Goal: Transaction & Acquisition: Obtain resource

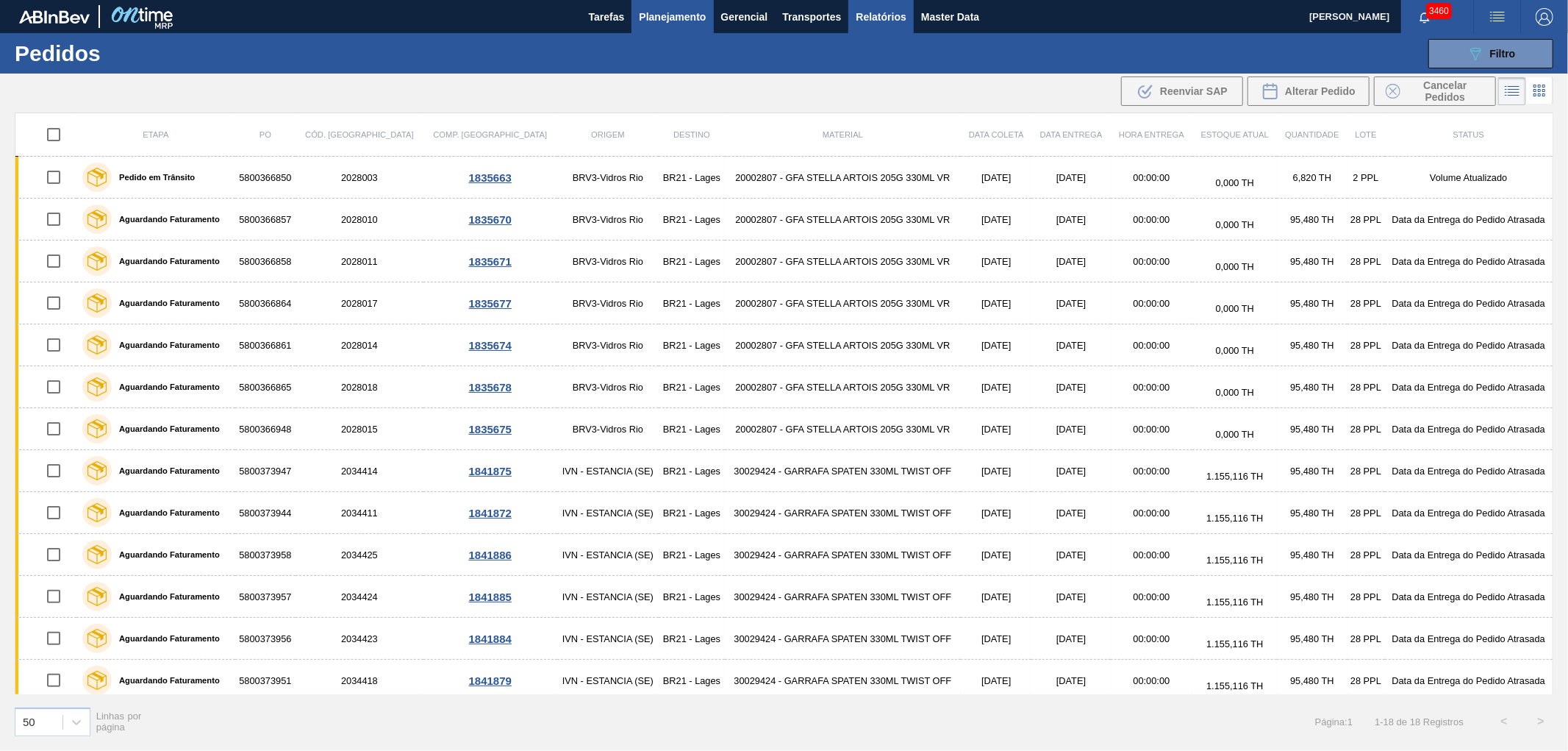
click at [876, 16] on span "Relatórios" at bounding box center [881, 16] width 50 height 18
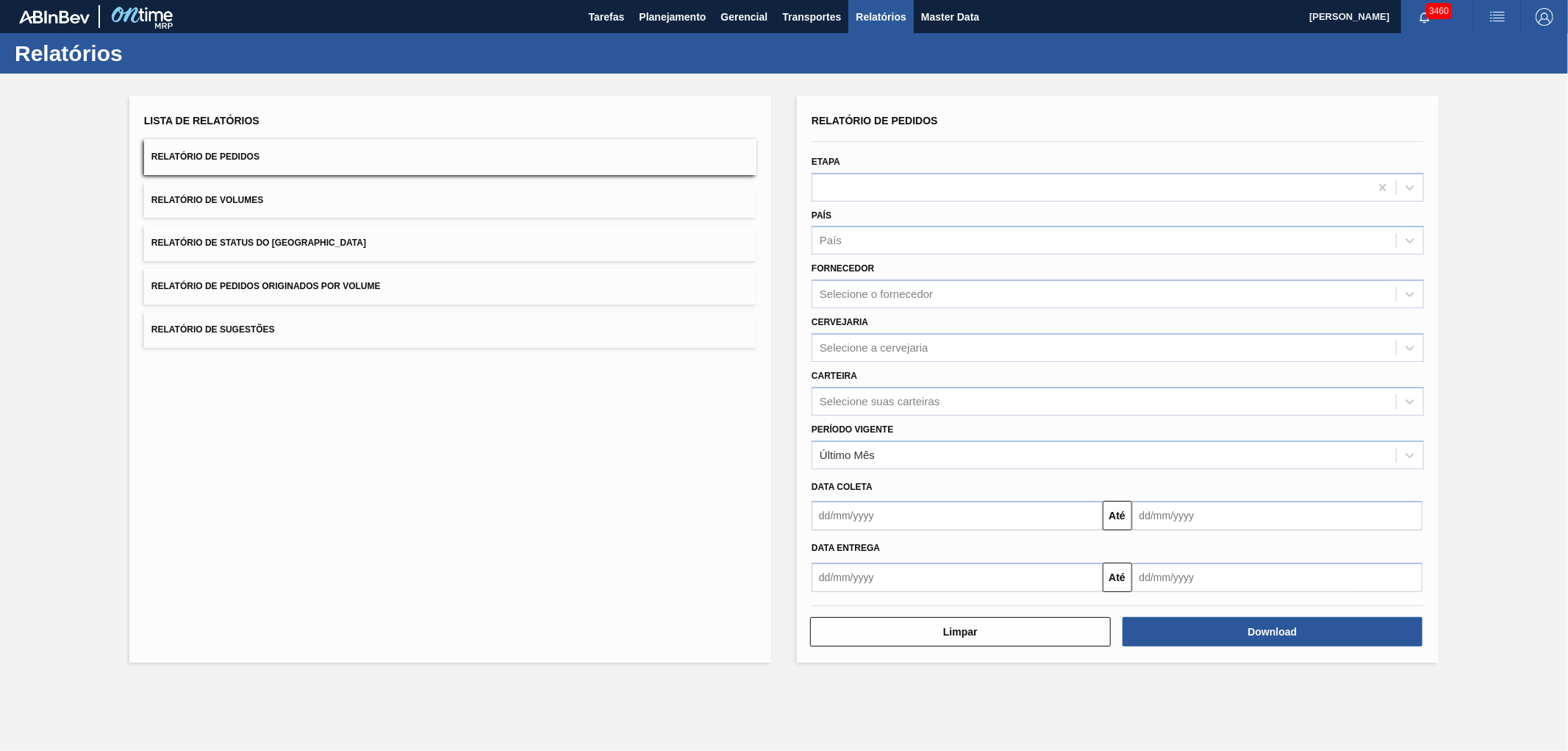
click at [357, 289] on span "Relatório de Pedidos Originados por Volume" at bounding box center [265, 286] width 229 height 10
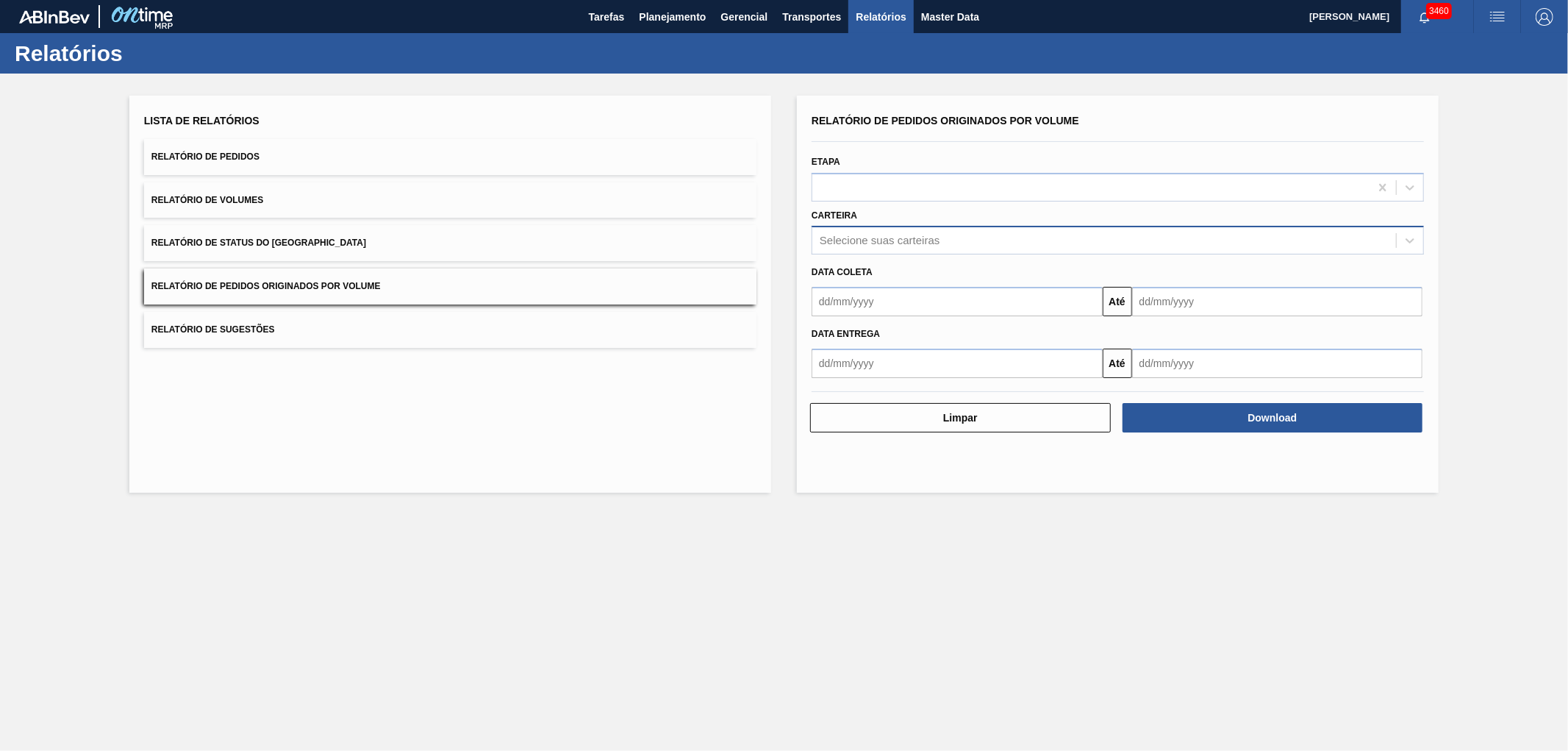
click at [868, 236] on div "Selecione suas carteiras" at bounding box center [879, 241] width 119 height 13
type input "vidro"
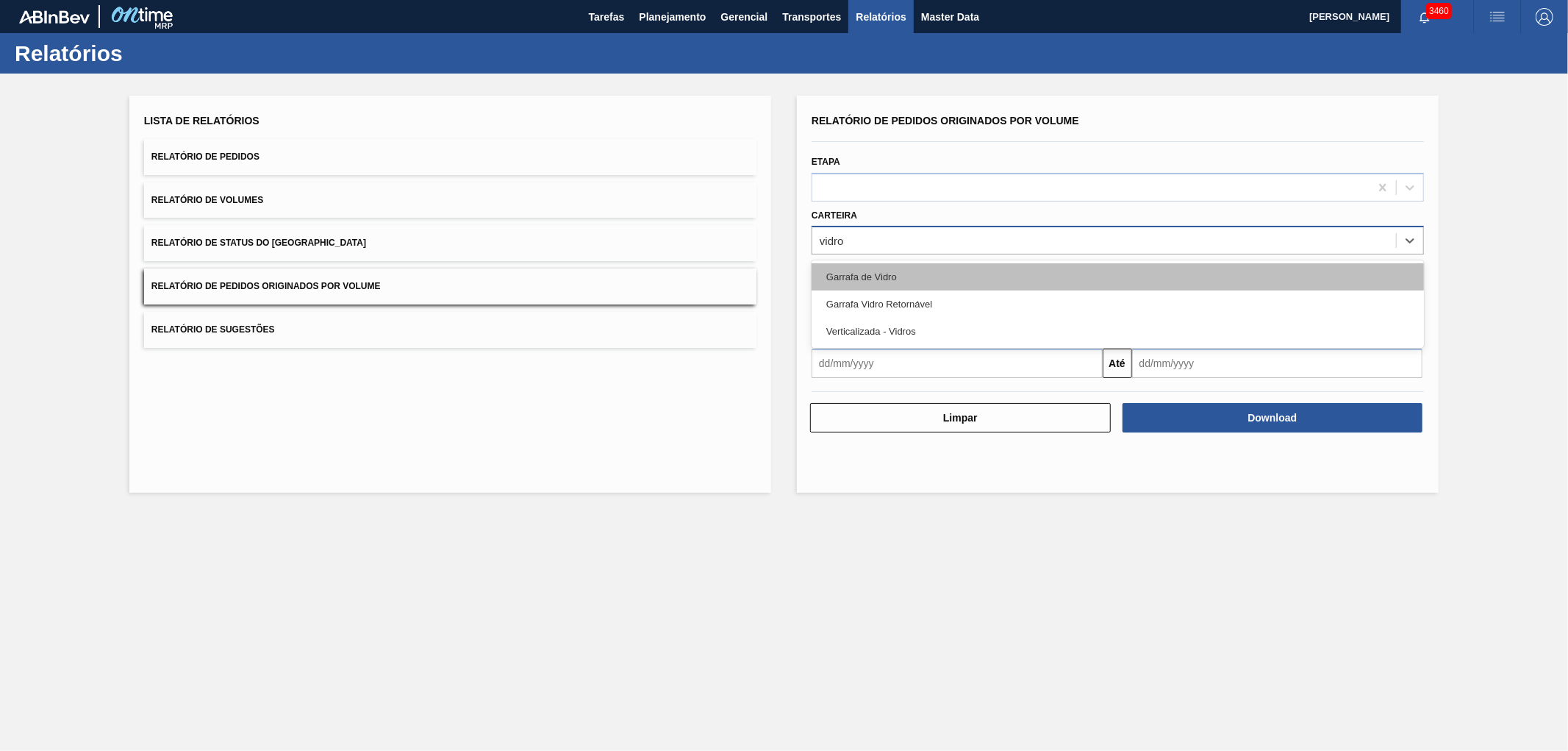
click at [888, 271] on div "Garrafa de Vidro" at bounding box center [1118, 277] width 613 height 27
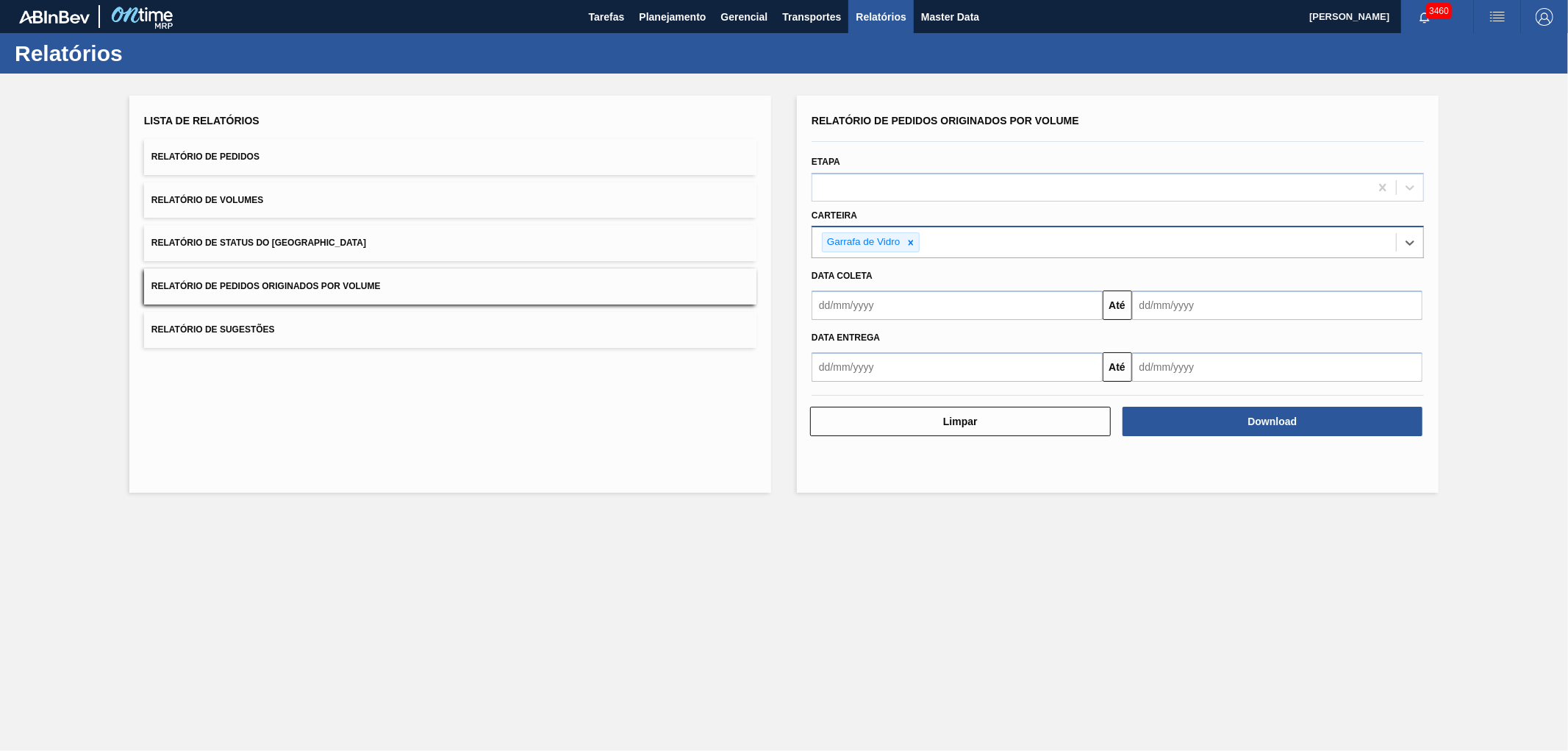
click at [855, 303] on input "text" at bounding box center [957, 305] width 291 height 29
click at [856, 379] on div "1" at bounding box center [852, 388] width 20 height 20
type input "[DATE]"
click at [1156, 323] on div "Data entrega" at bounding box center [1118, 335] width 624 height 25
click at [1166, 317] on input "text" at bounding box center [1278, 305] width 291 height 29
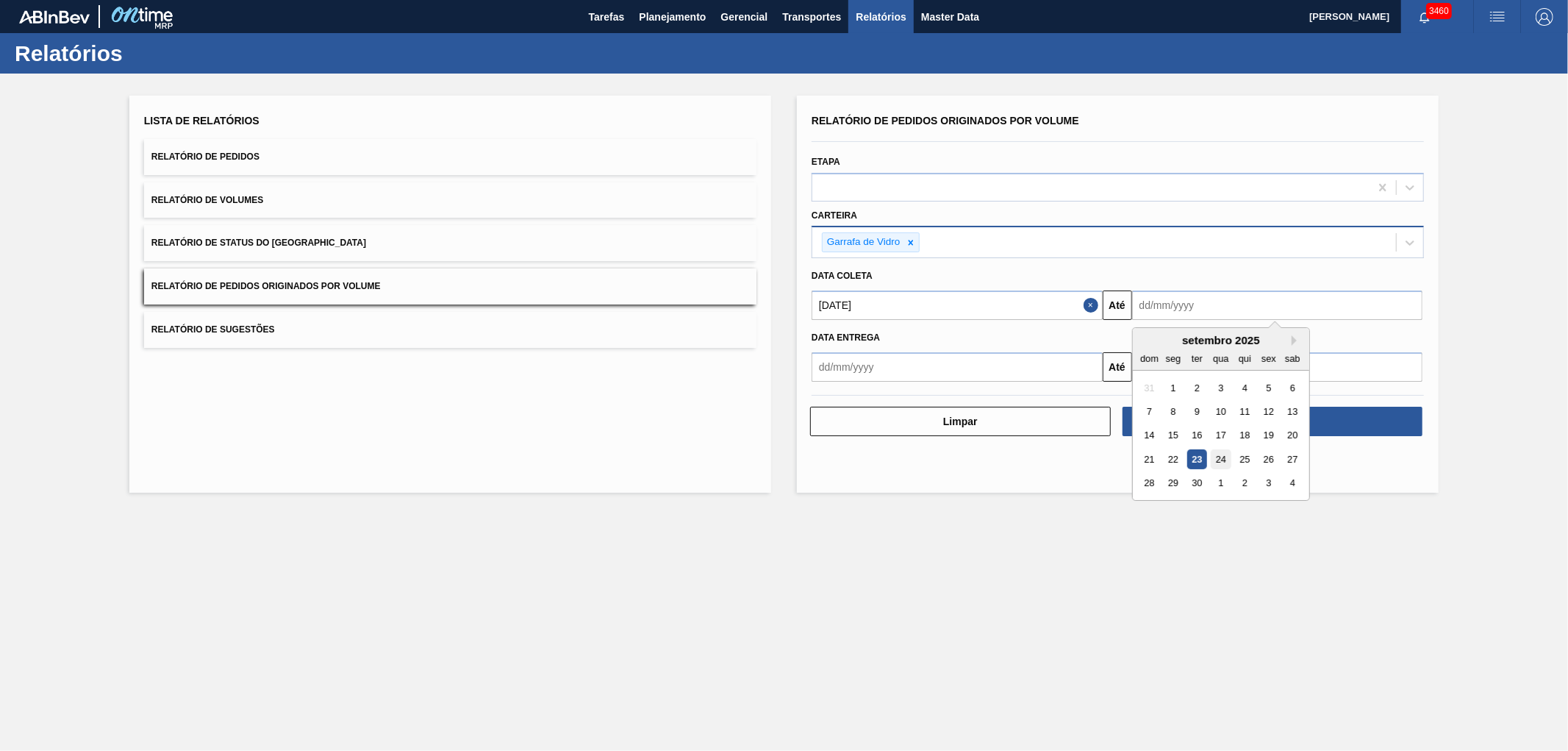
click at [1224, 455] on div "24" at bounding box center [1220, 459] width 20 height 20
type input "[DATE]"
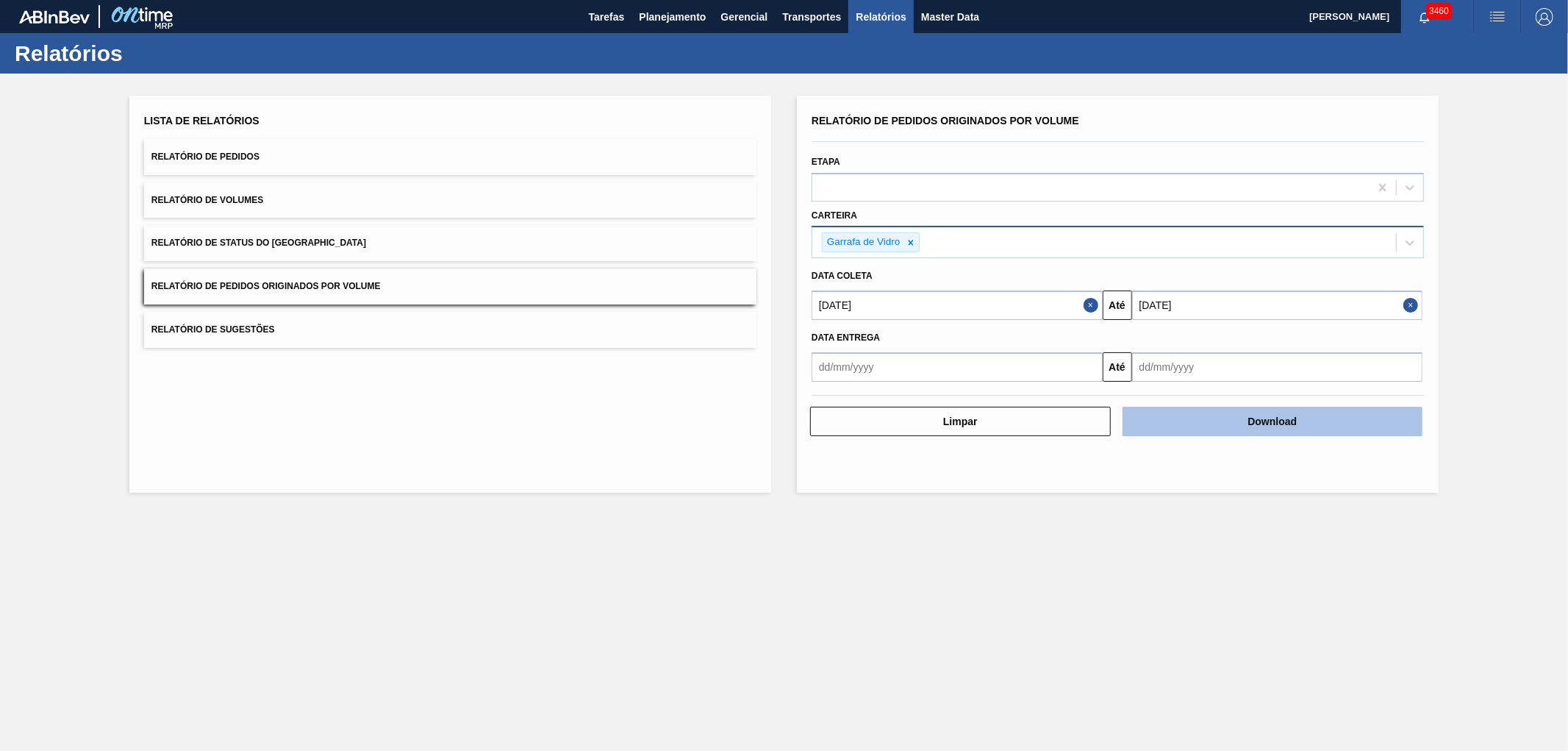
click at [1209, 417] on button "Download" at bounding box center [1273, 421] width 301 height 29
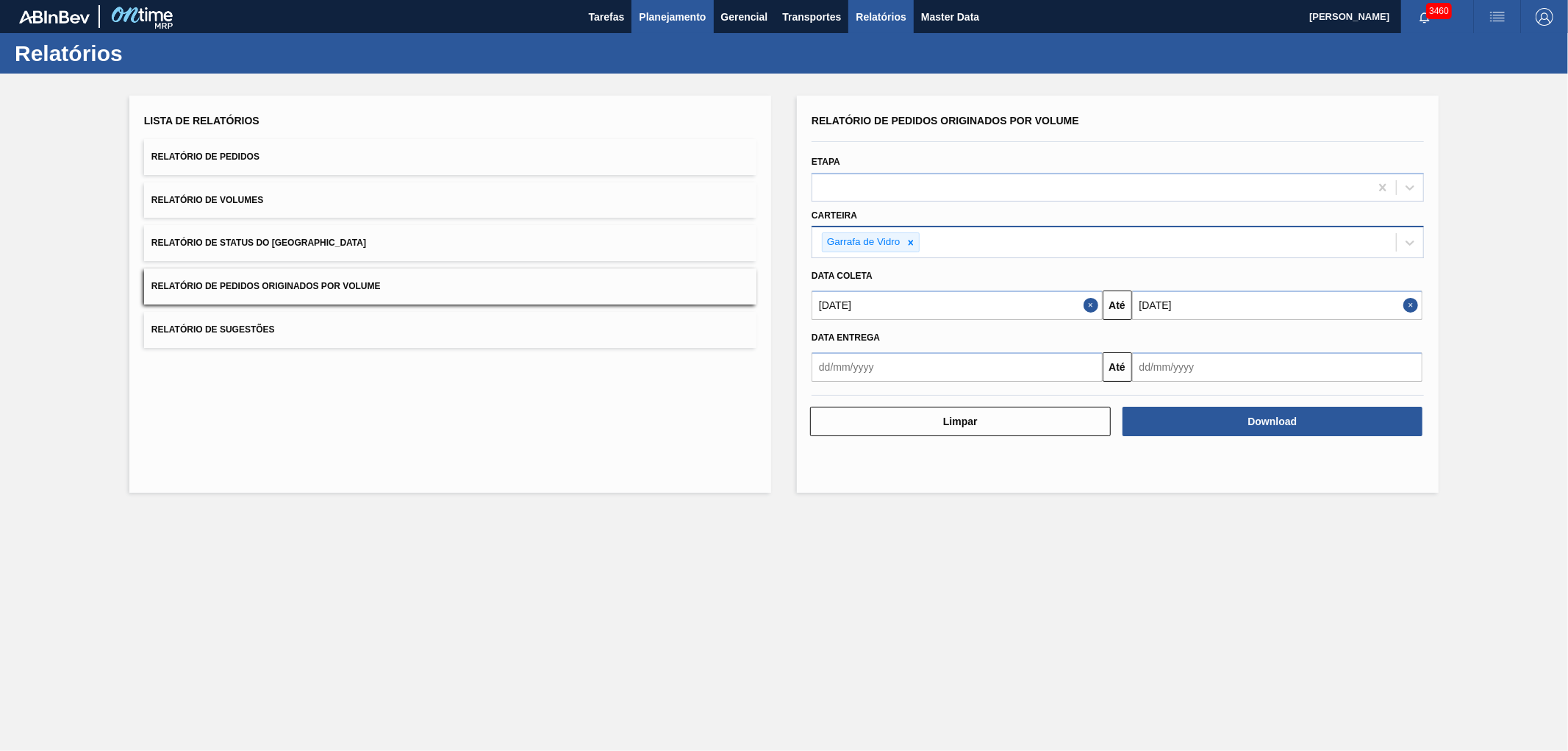
click at [657, 8] on span "Planejamento" at bounding box center [673, 16] width 67 height 18
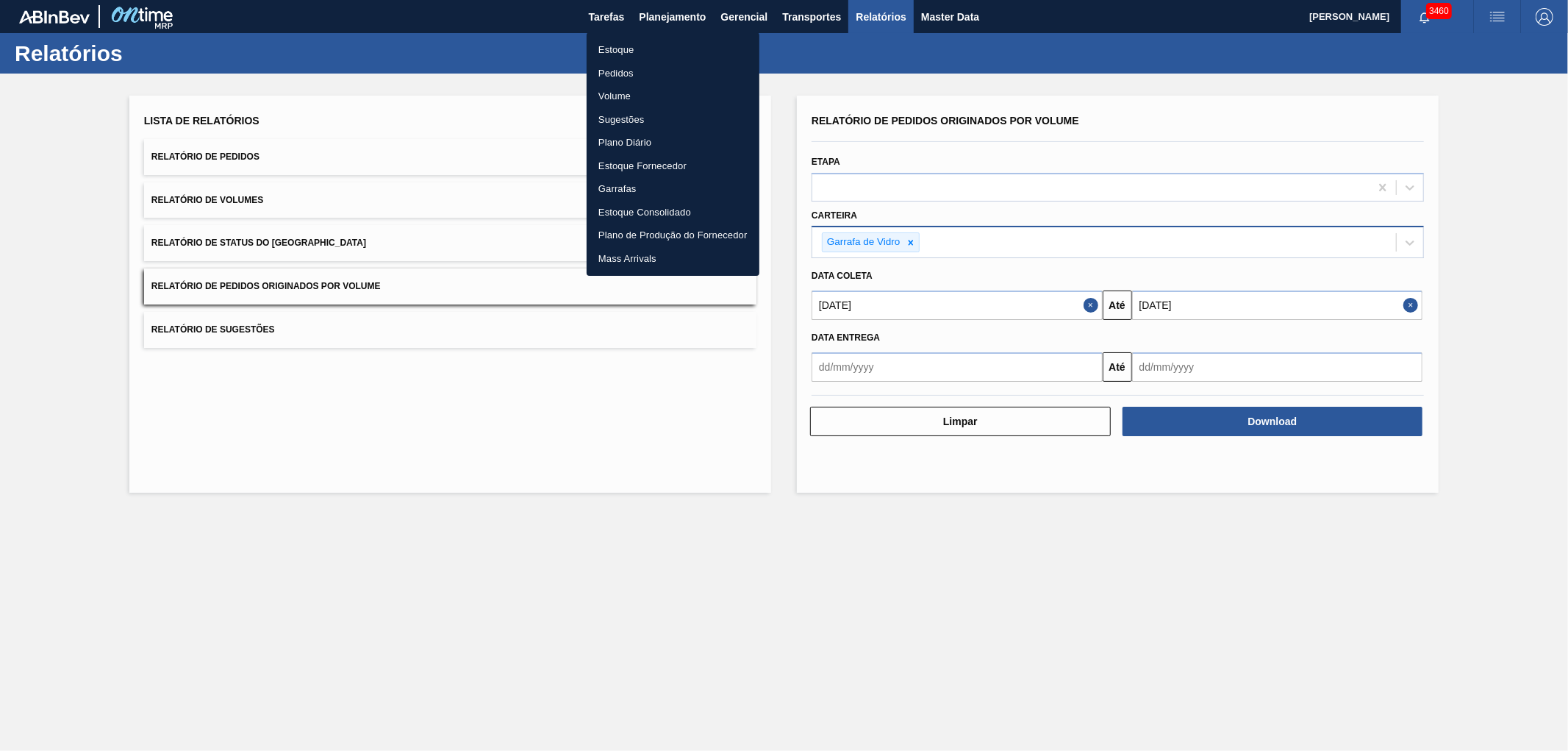
click at [622, 74] on li "Pedidos" at bounding box center [673, 73] width 173 height 23
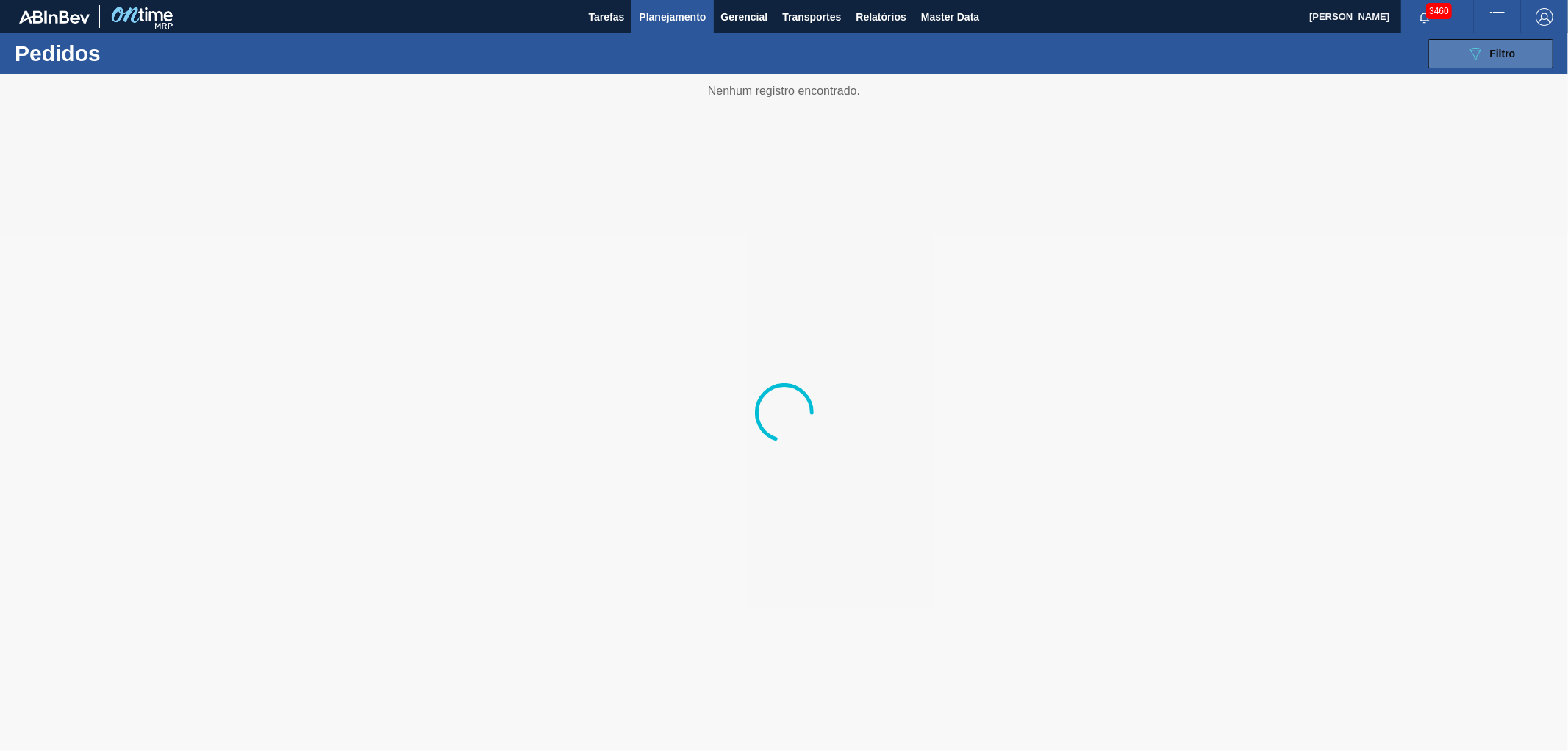
click at [1504, 52] on span "Filtro" at bounding box center [1503, 54] width 26 height 12
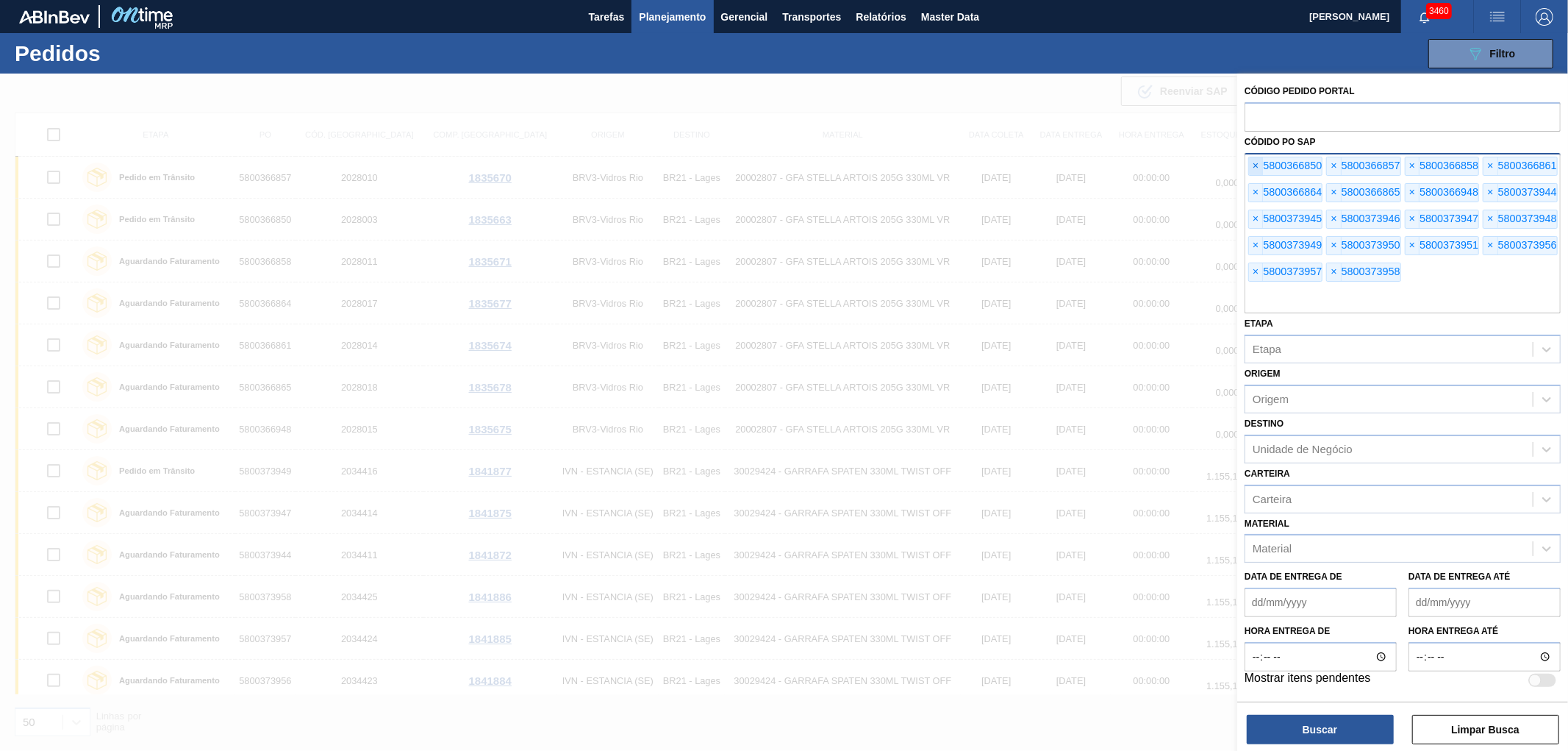
click at [1257, 168] on span "×" at bounding box center [1256, 166] width 14 height 18
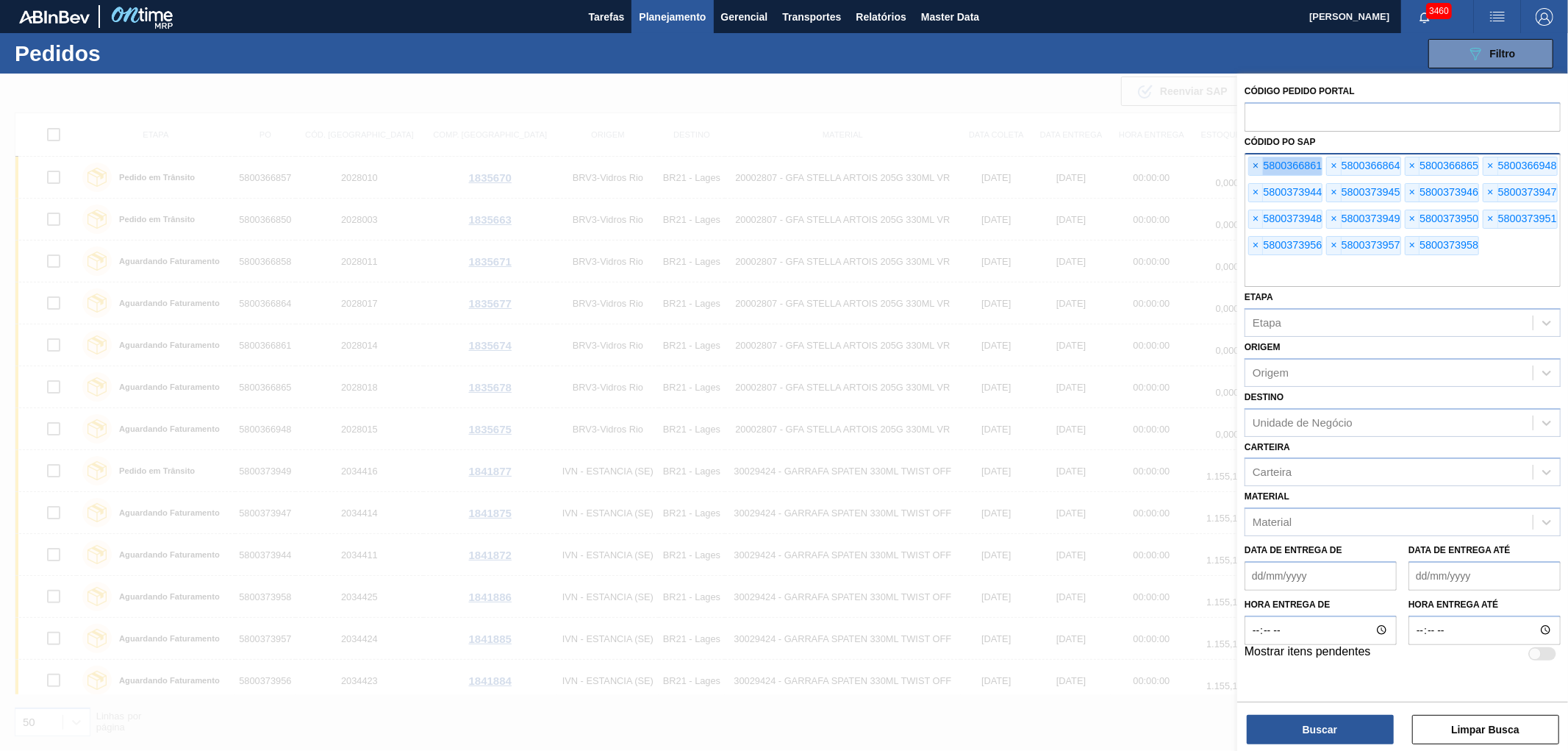
click at [1257, 168] on span "×" at bounding box center [1256, 166] width 14 height 18
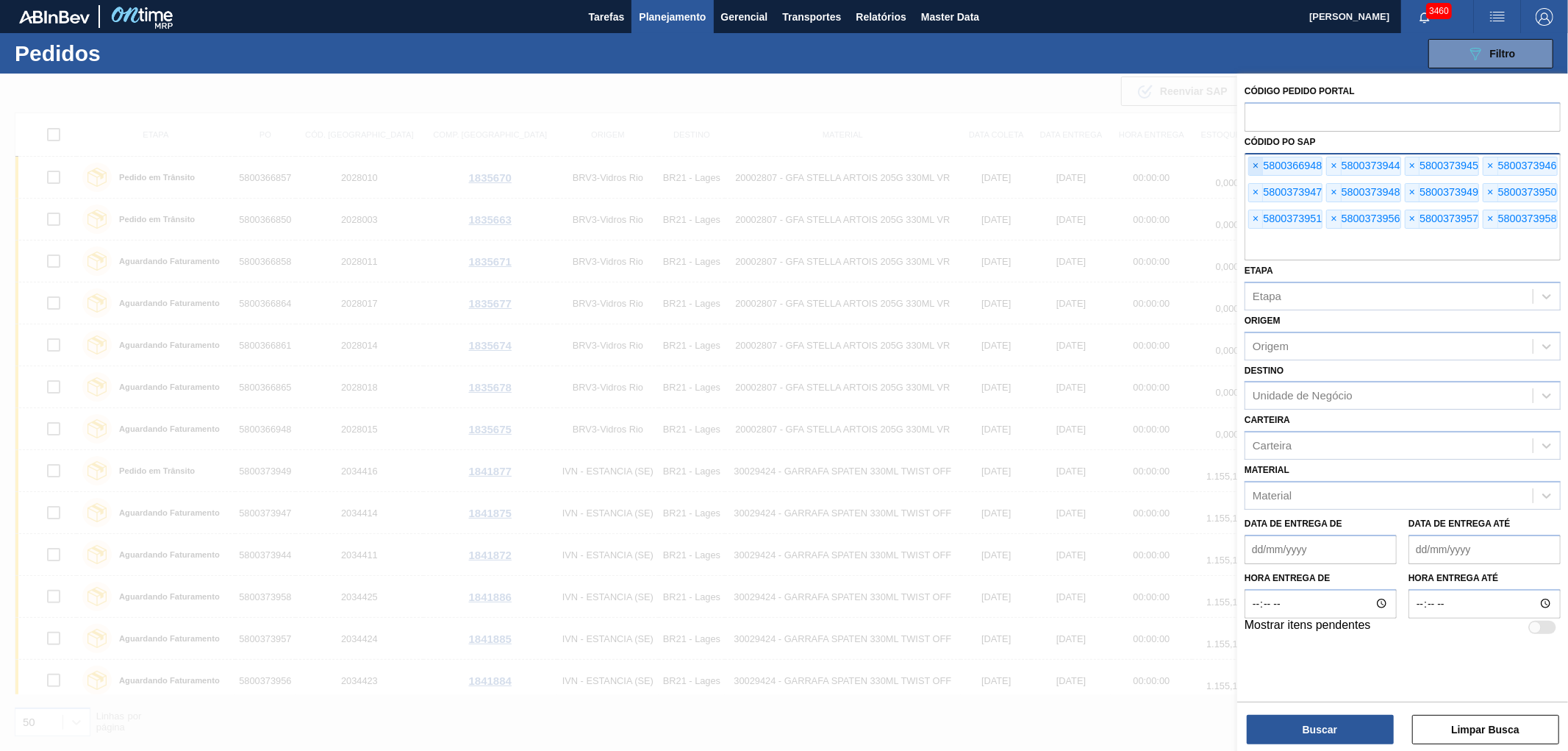
click at [1257, 168] on span "×" at bounding box center [1256, 166] width 14 height 18
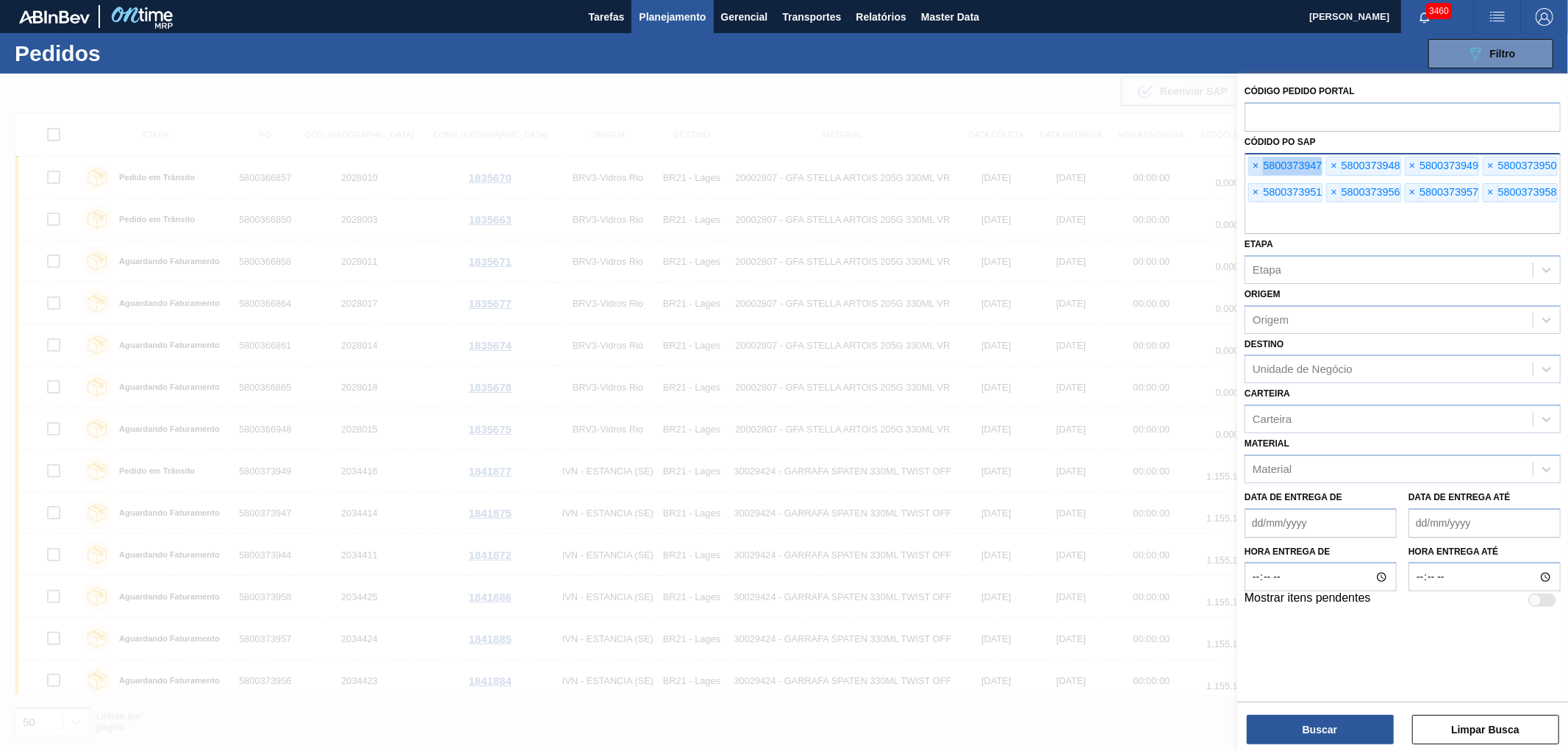
click at [1257, 168] on span "×" at bounding box center [1256, 166] width 14 height 18
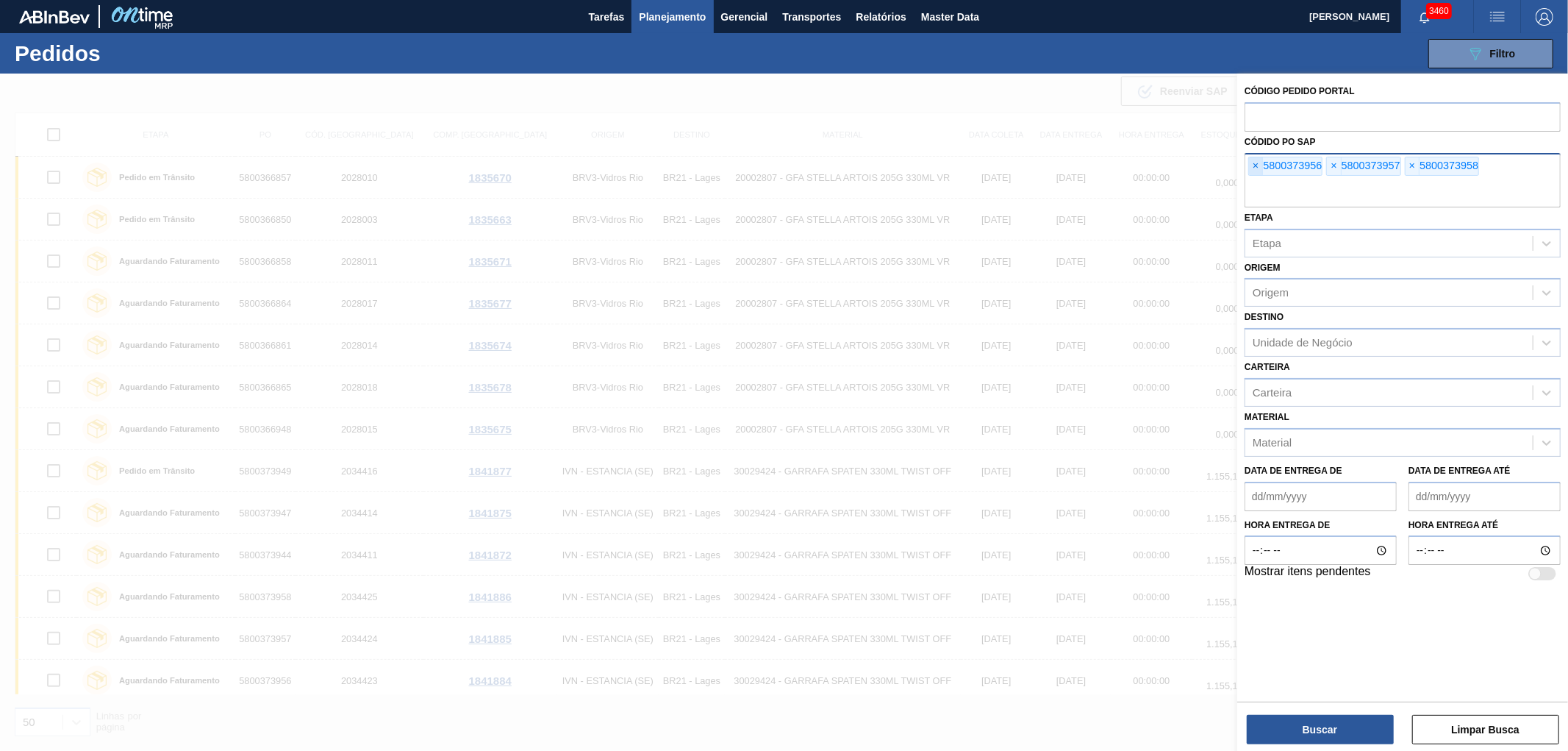
click at [1257, 168] on span "×" at bounding box center [1256, 166] width 14 height 18
paste input "text"
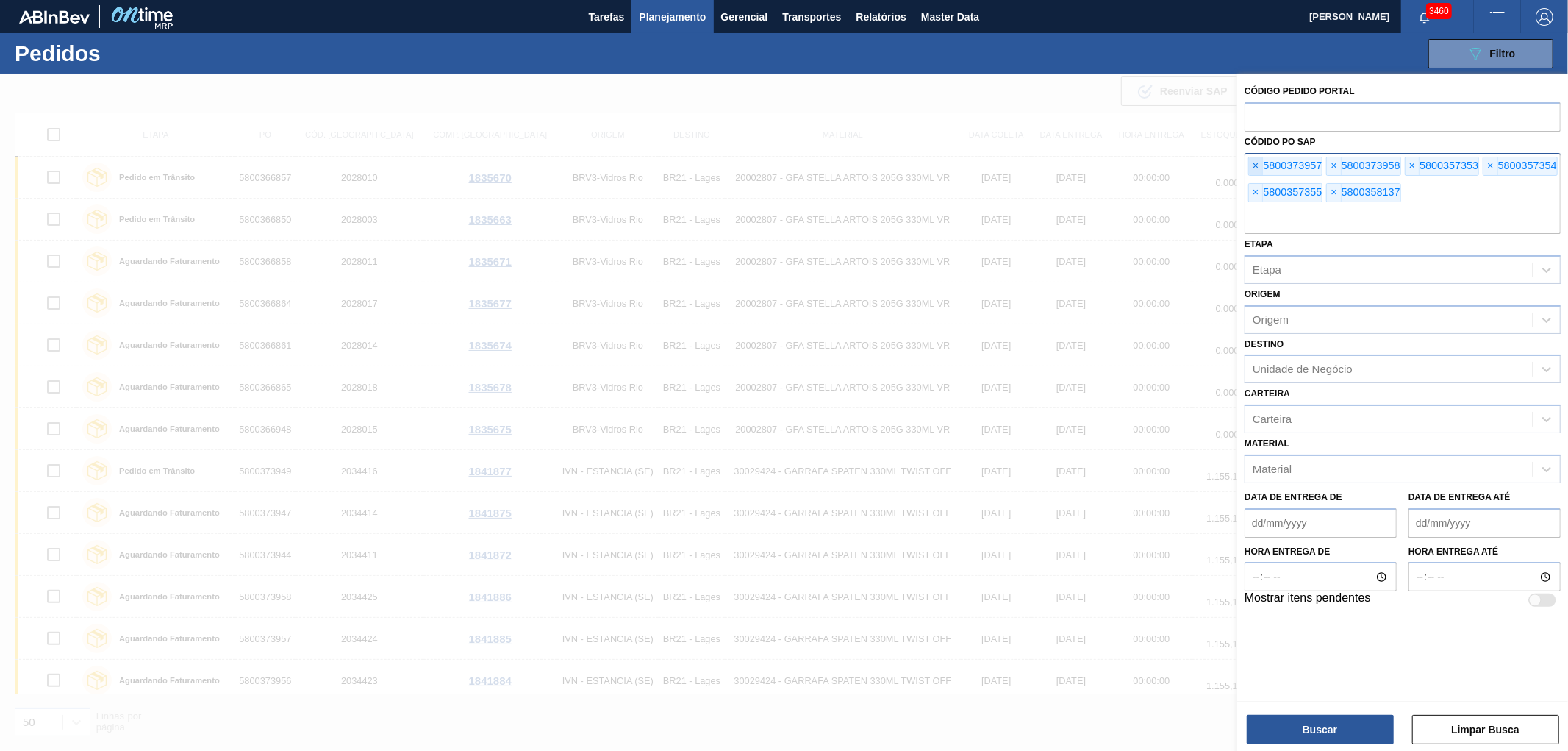
click at [1259, 162] on span "×" at bounding box center [1256, 166] width 14 height 18
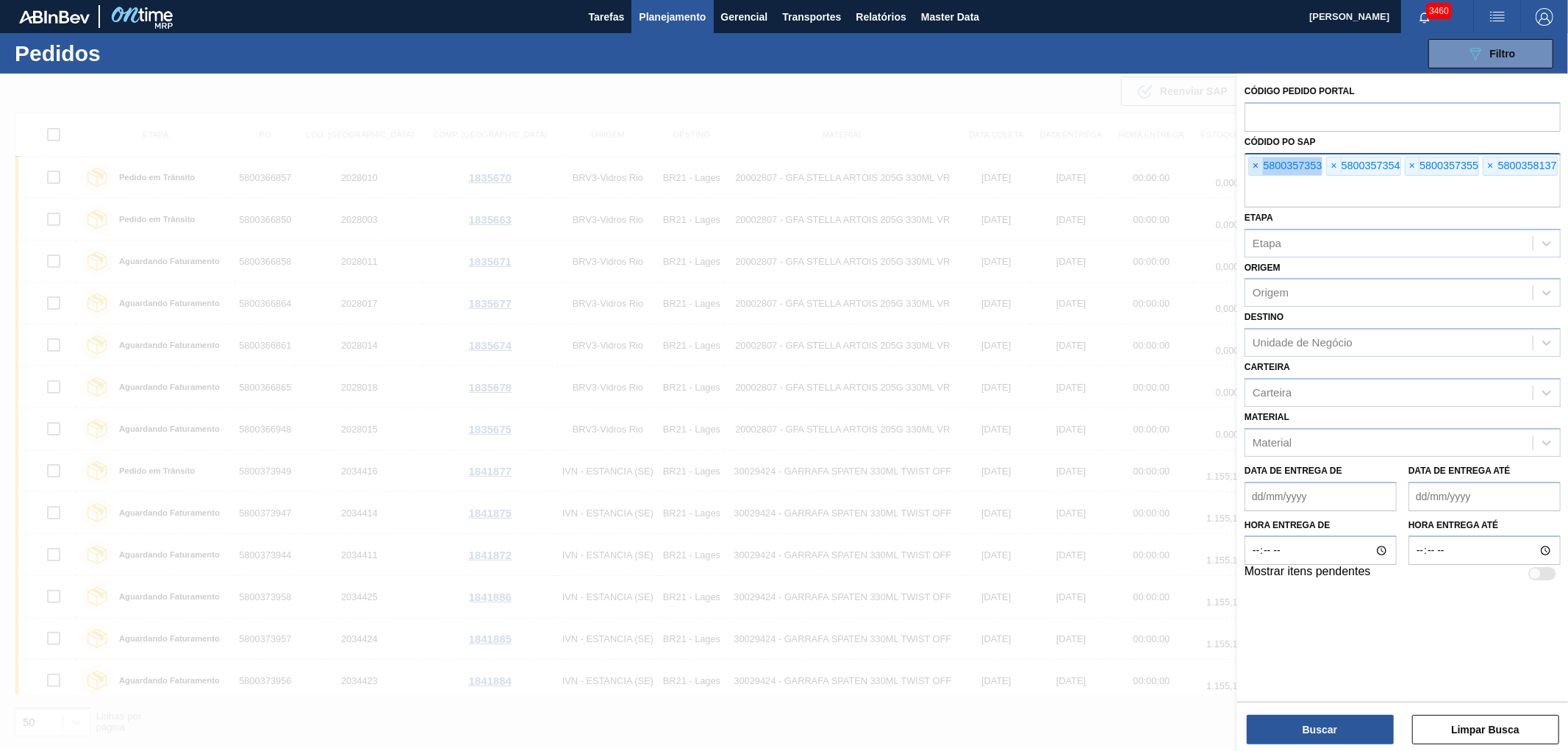
click at [1259, 162] on span "×" at bounding box center [1256, 166] width 14 height 18
click at [1259, 180] on input "text" at bounding box center [1403, 193] width 316 height 28
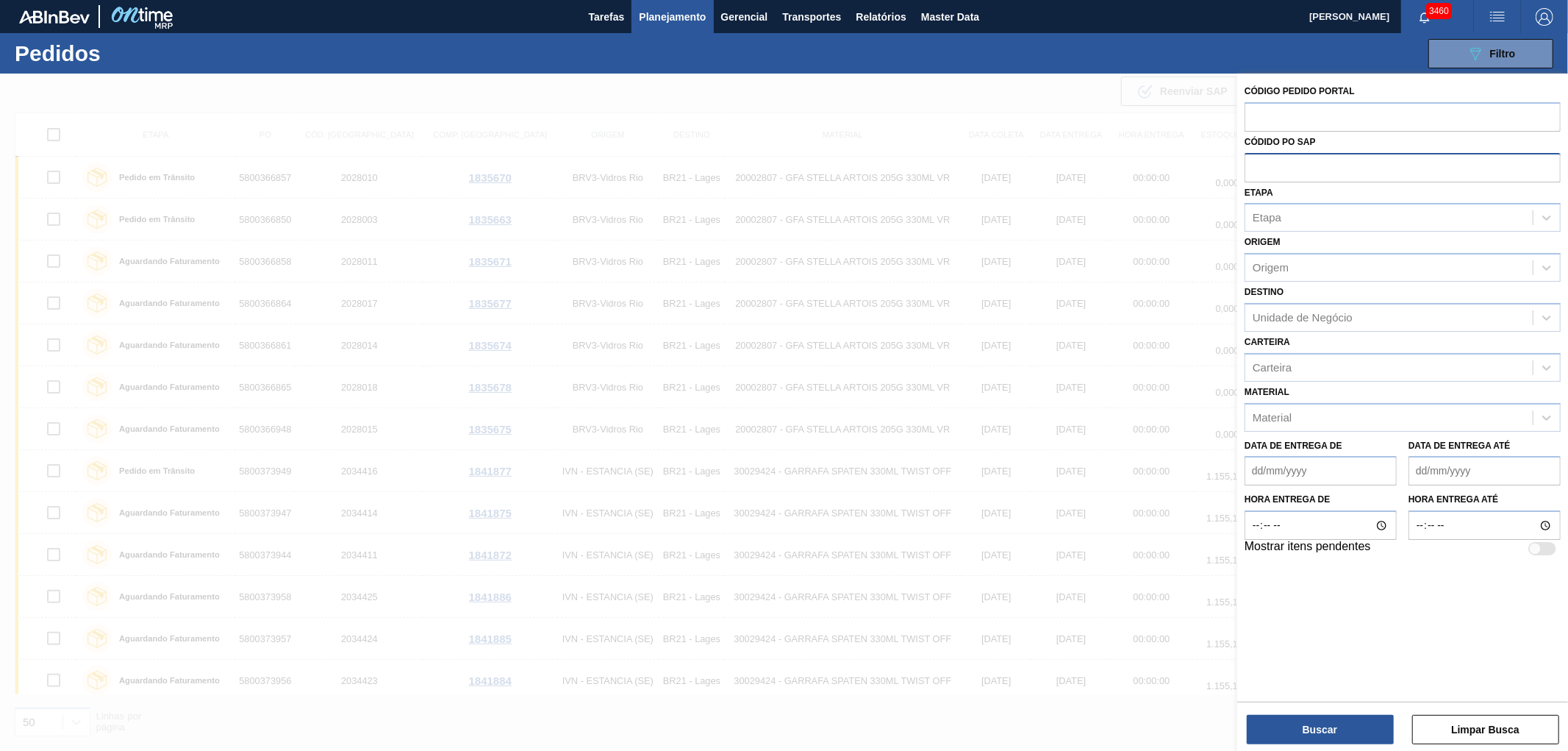
paste input "text"
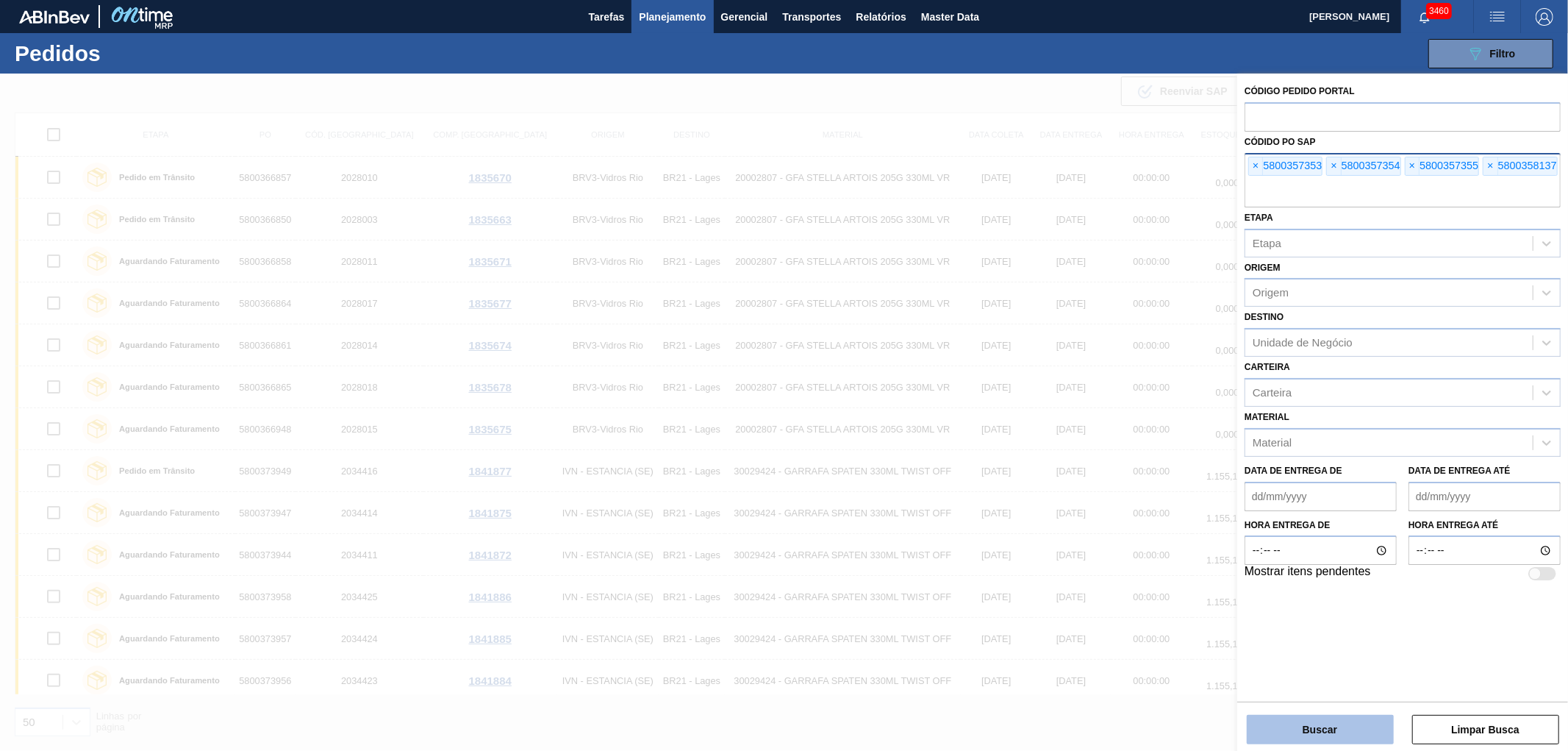
click at [1312, 733] on button "Buscar" at bounding box center [1320, 730] width 147 height 29
